Goal: Information Seeking & Learning: Learn about a topic

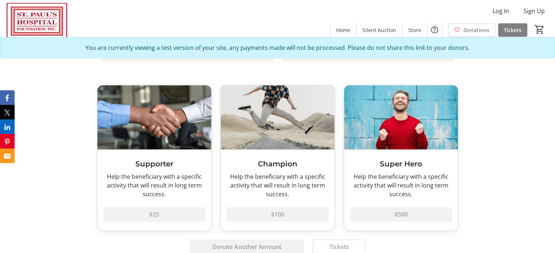
scroll to position [653, 0]
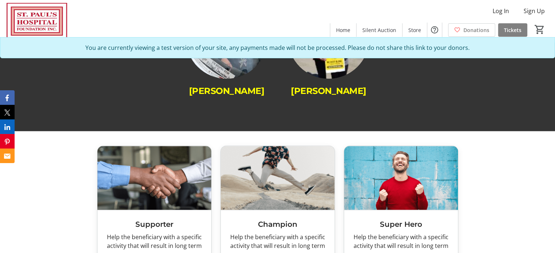
scroll to position [870, 0]
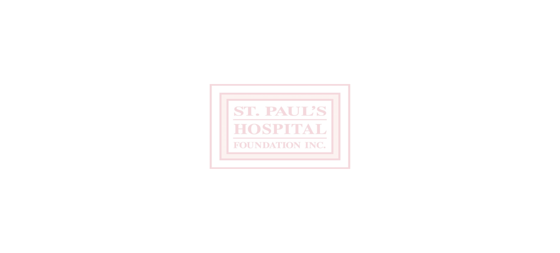
drag, startPoint x: 0, startPoint y: 0, endPoint x: 396, endPoint y: 159, distance: 426.6
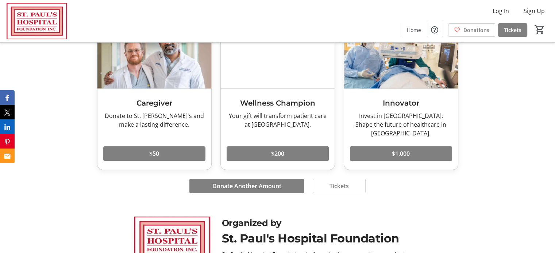
drag, startPoint x: 509, startPoint y: 73, endPoint x: 518, endPoint y: 271, distance: 197.5
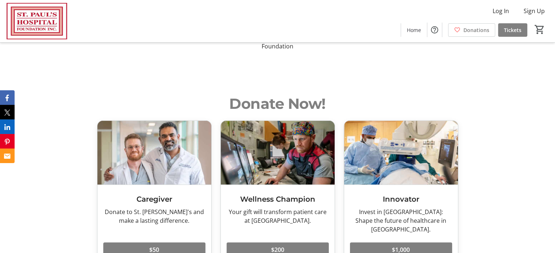
scroll to position [2191, 0]
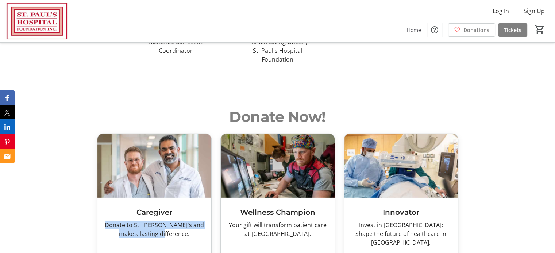
drag, startPoint x: 112, startPoint y: 134, endPoint x: 190, endPoint y: 146, distance: 79.2
click at [190, 221] on div "Donate to St. Paul's and make a lasting difference." at bounding box center [154, 230] width 102 height 18
copy div "Donate to St. Paul's and make a lasting difference."
drag, startPoint x: 232, startPoint y: 135, endPoint x: 308, endPoint y: 147, distance: 77.2
click at [308, 221] on div "Your gift will transform patient care at St. Paul's Hospital." at bounding box center [277, 230] width 102 height 18
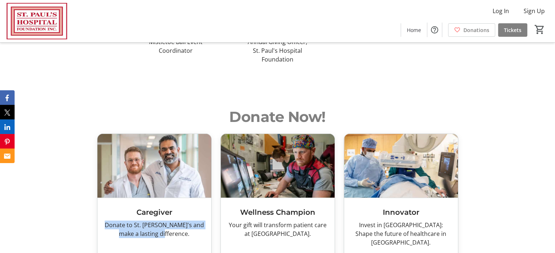
click at [308, 221] on div "Your gift will transform patient care at St. Paul's Hospital." at bounding box center [277, 230] width 102 height 18
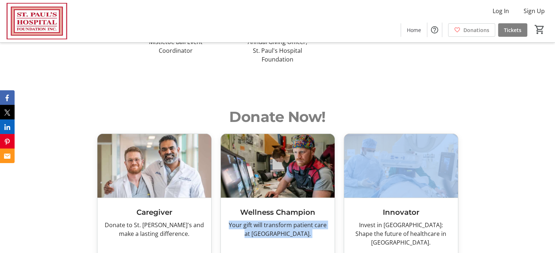
drag, startPoint x: 308, startPoint y: 147, endPoint x: 228, endPoint y: 137, distance: 80.8
click at [228, 221] on div "Your gift will transform patient care at St. Paul's Hospital." at bounding box center [277, 230] width 102 height 18
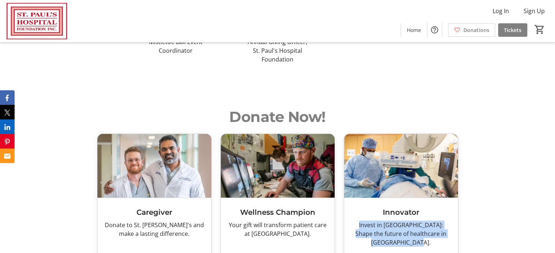
drag, startPoint x: 426, startPoint y: 152, endPoint x: 350, endPoint y: 135, distance: 78.3
click at [350, 221] on div "Invest in St. Paul's Hospital: Shape the future of healthcare in Saskatchewan." at bounding box center [401, 234] width 102 height 26
copy div "Invest in St. Paul's Hospital: Shape the future of healthcare in Saskatchewan."
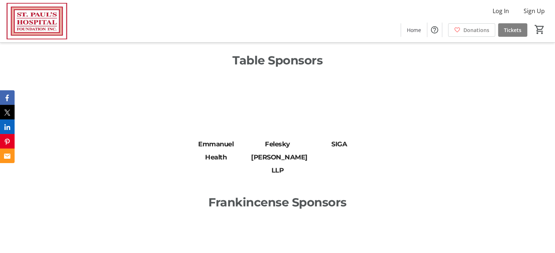
scroll to position [1316, 0]
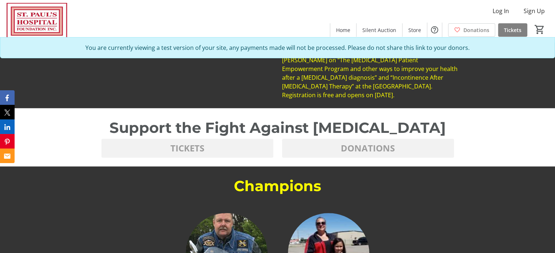
scroll to position [640, 0]
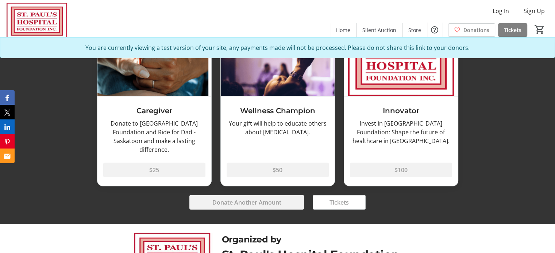
scroll to position [2090, 0]
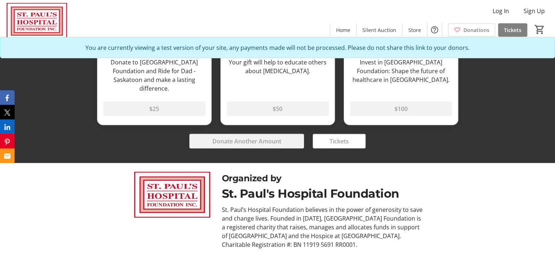
click at [374, 185] on div "St. Paul's Hospital Foundation" at bounding box center [323, 194] width 202 height 18
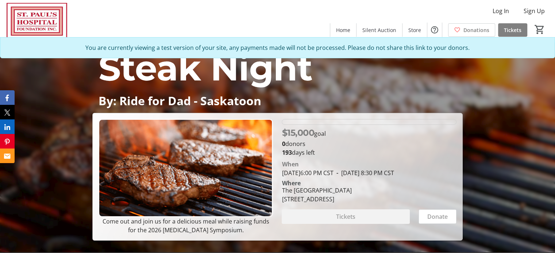
scroll to position [0, 0]
